Goal: Find specific page/section: Find specific page/section

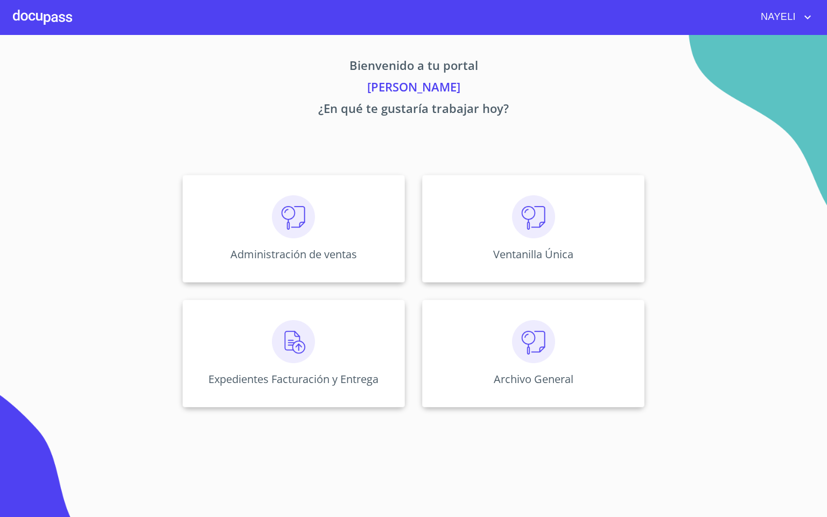
click at [338, 167] on div "Administración de ventas Ventanilla Única Expedientes Facturación y Entrega Arc…" at bounding box center [414, 291] width 668 height 250
click at [336, 221] on div "Administración de ventas" at bounding box center [294, 229] width 222 height 108
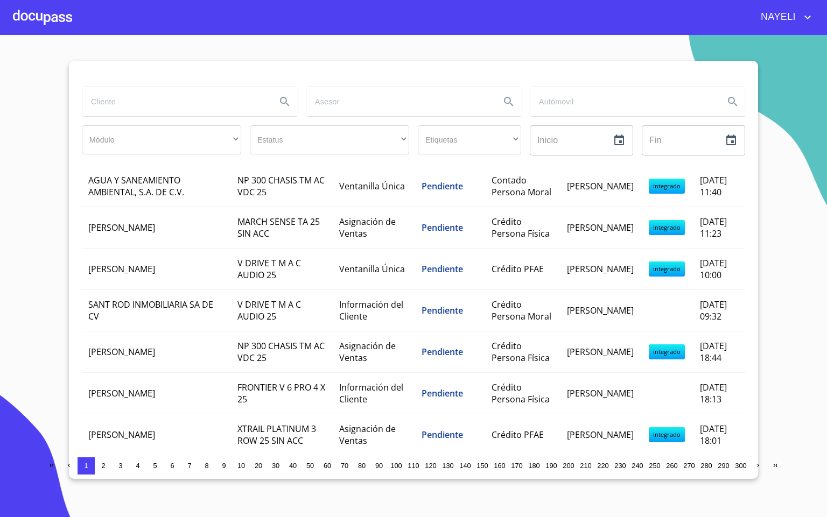
scroll to position [404, 0]
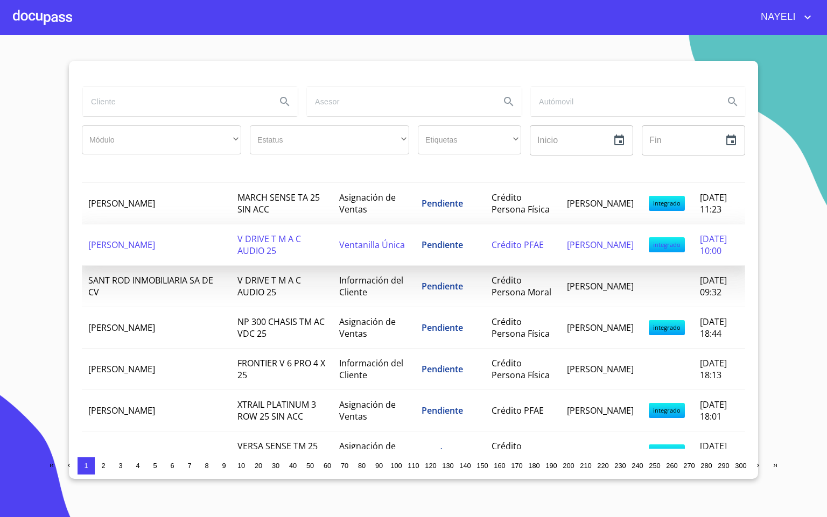
click at [155, 251] on span "ENRIQUE RIOS NAVARRO" at bounding box center [121, 245] width 67 height 12
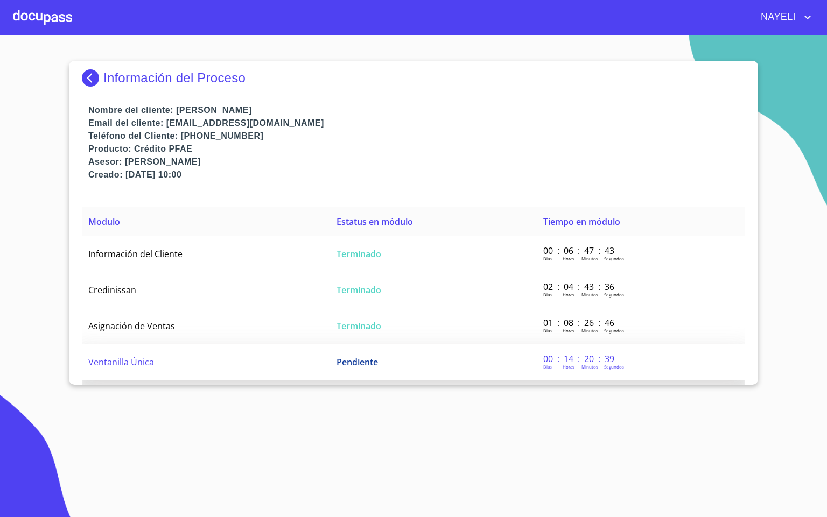
click at [146, 371] on td "Ventanilla Única" at bounding box center [206, 363] width 248 height 36
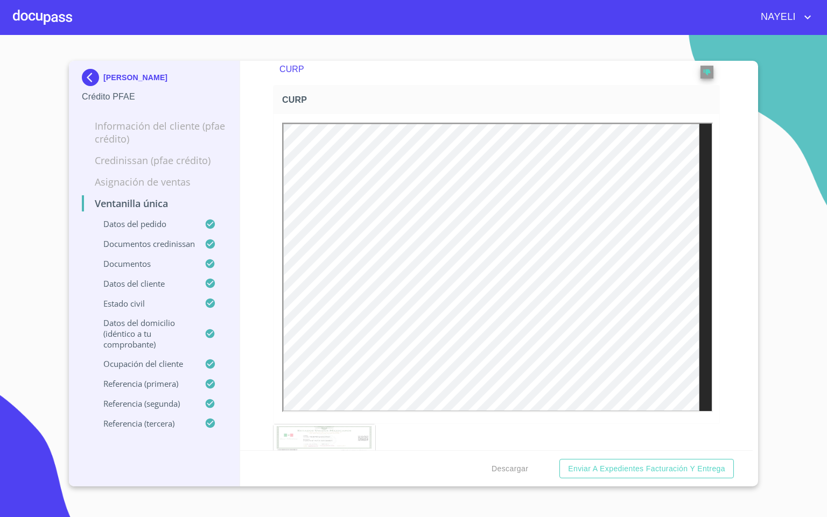
scroll to position [2988, 0]
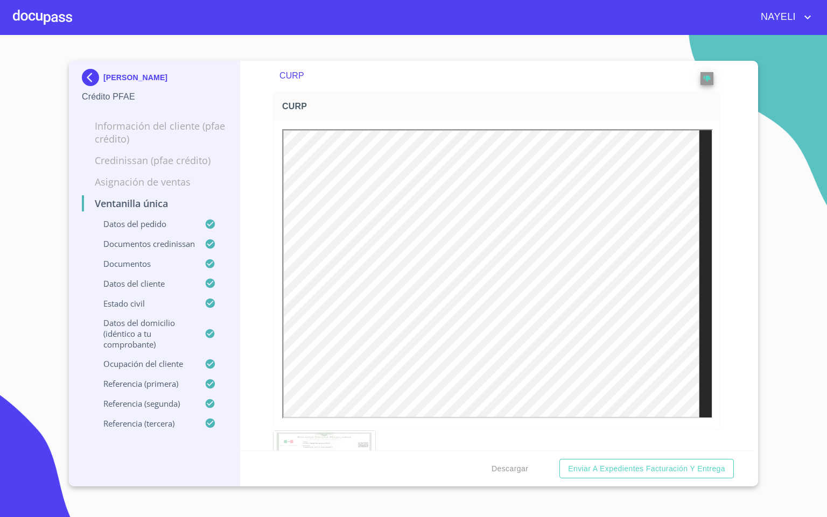
click at [36, 27] on div at bounding box center [42, 17] width 59 height 34
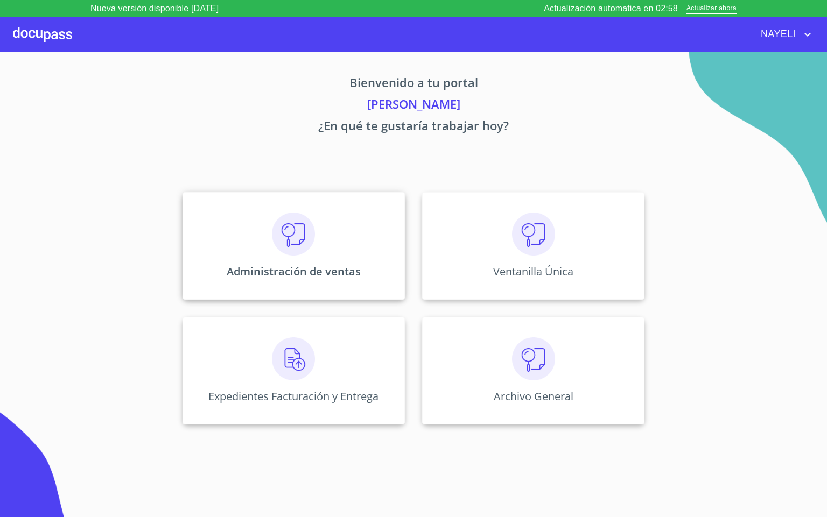
click at [320, 257] on div "Administración de ventas" at bounding box center [294, 246] width 222 height 108
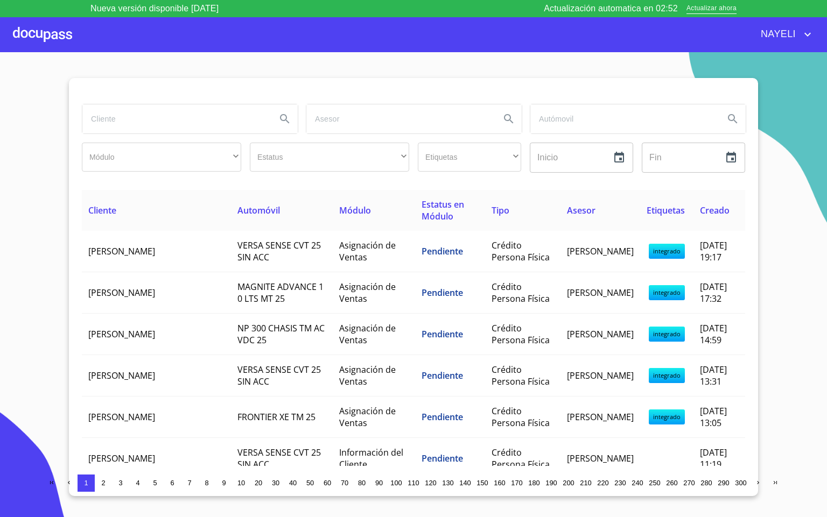
click at [162, 127] on input "search" at bounding box center [174, 118] width 185 height 29
type input "AGUA"
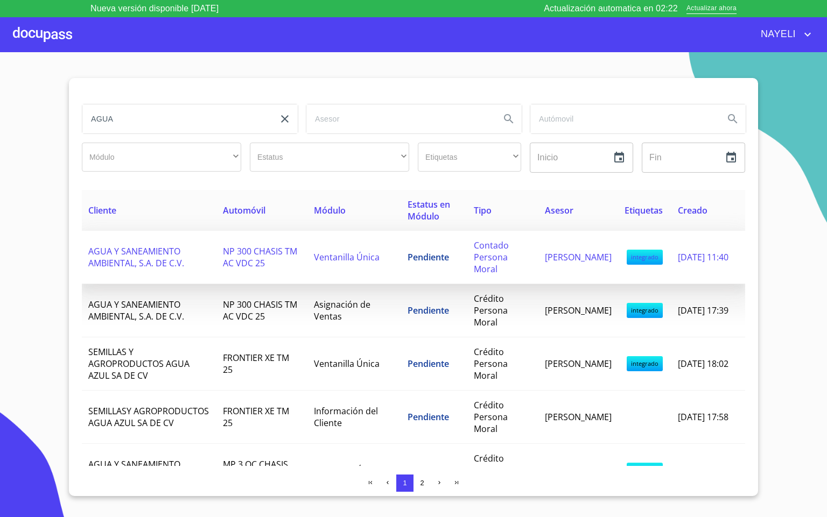
click at [173, 256] on span "AGUA Y SANEAMIENTO AMBIENTAL, S.A. DE C.V." at bounding box center [136, 258] width 96 height 24
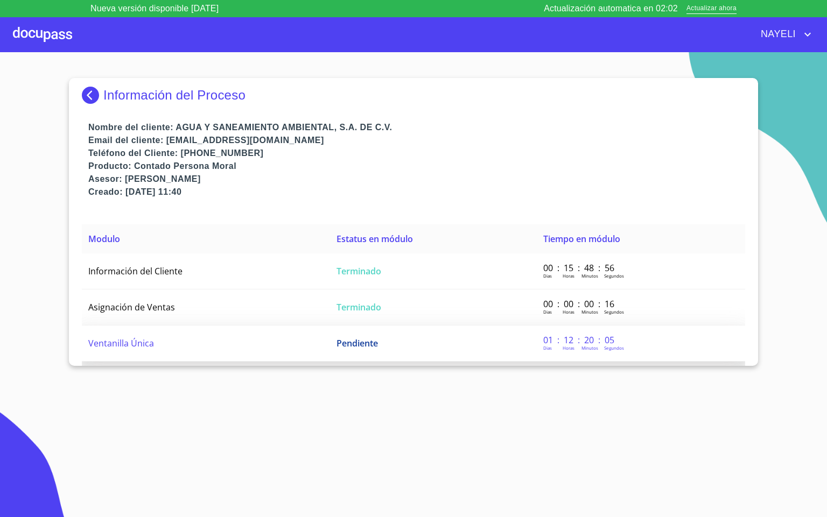
click at [314, 349] on td "Ventanilla Única" at bounding box center [206, 344] width 248 height 36
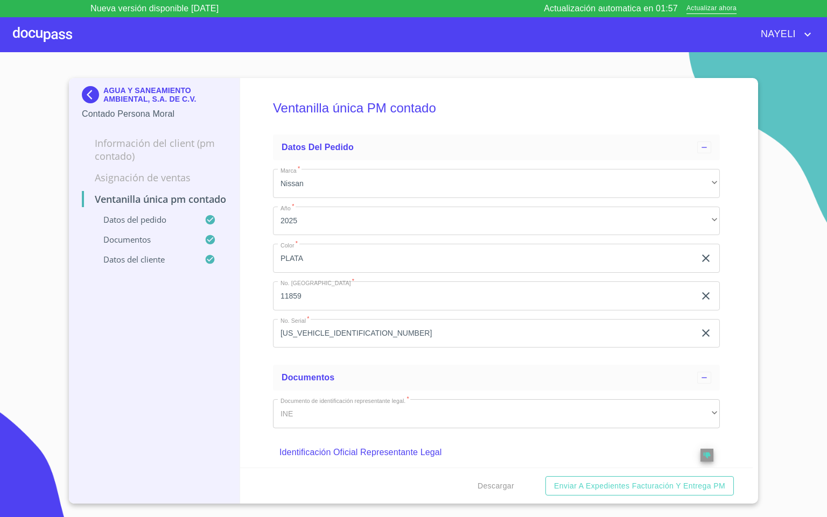
click at [254, 255] on div "Ventanilla única PM contado Datos del pedido Marca   * Nissan ​ Año   * 2025 ​ …" at bounding box center [496, 273] width 513 height 390
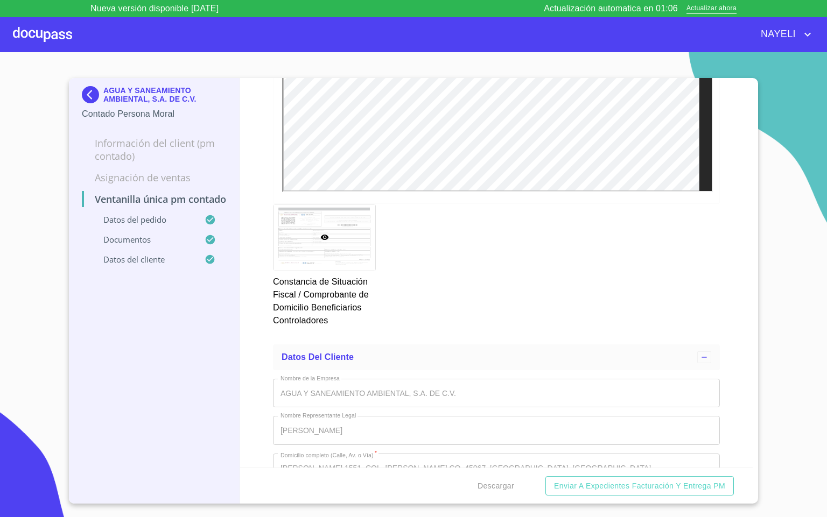
scroll to position [4497, 0]
